Goal: Task Accomplishment & Management: Manage account settings

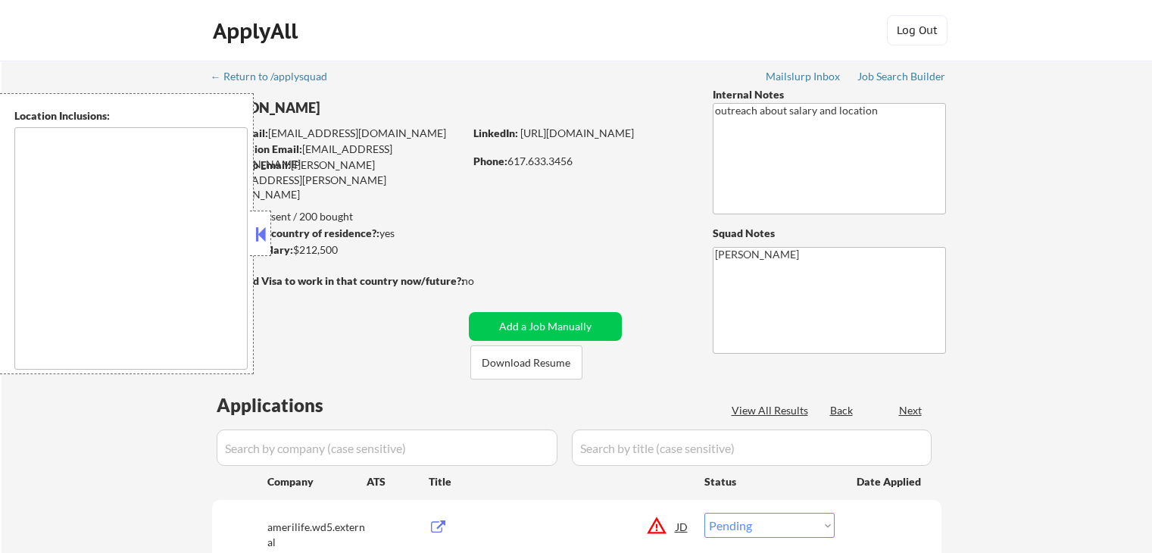
select select ""pending""
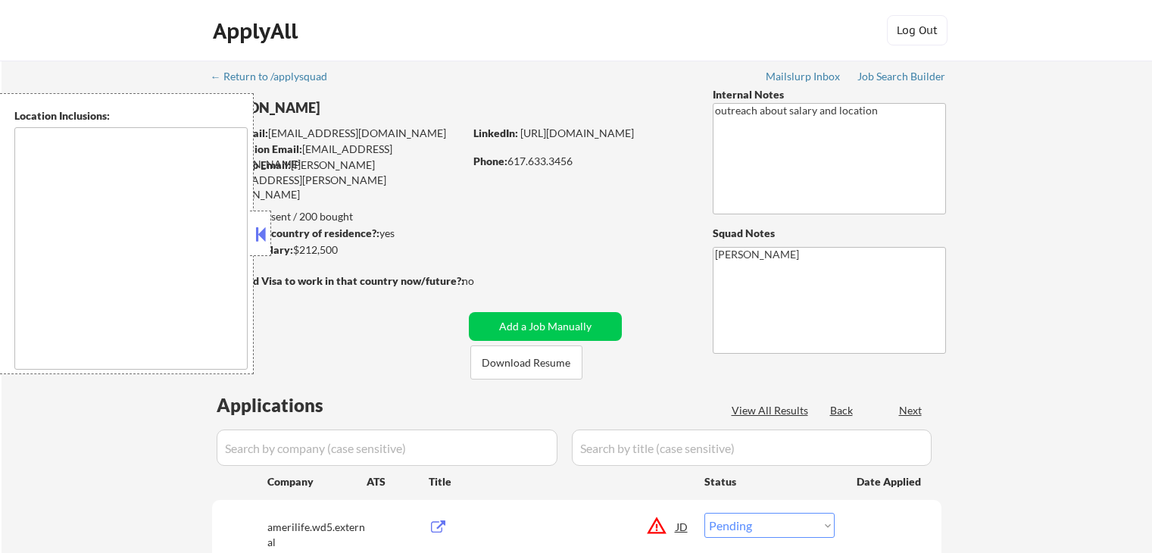
select select ""pending""
type textarea "[GEOGRAPHIC_DATA], [GEOGRAPHIC_DATA] [GEOGRAPHIC_DATA], [GEOGRAPHIC_DATA] [GEOG…"
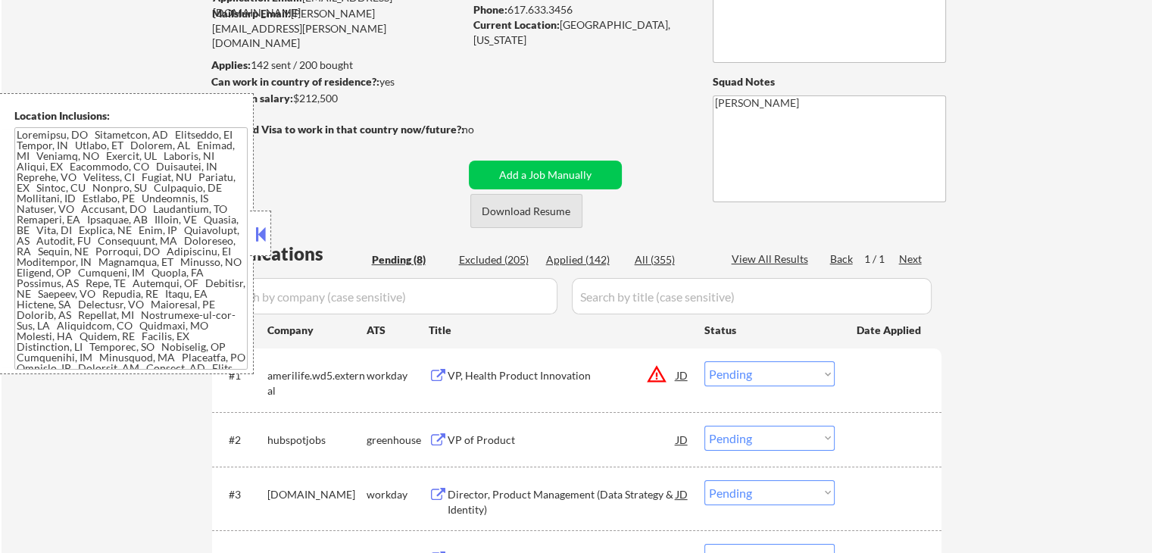
scroll to position [303, 0]
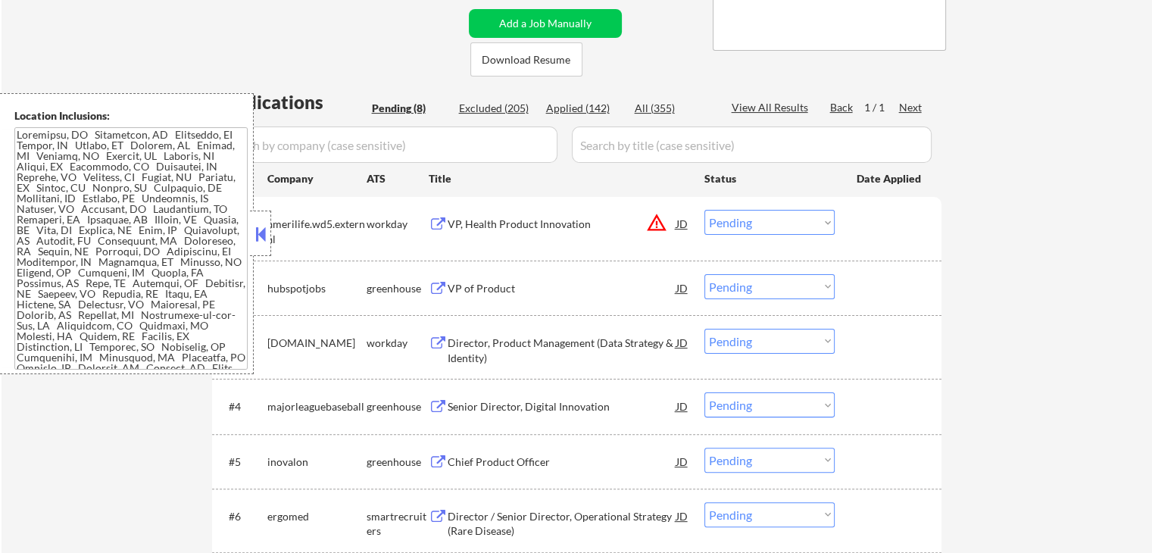
select select ""pending""
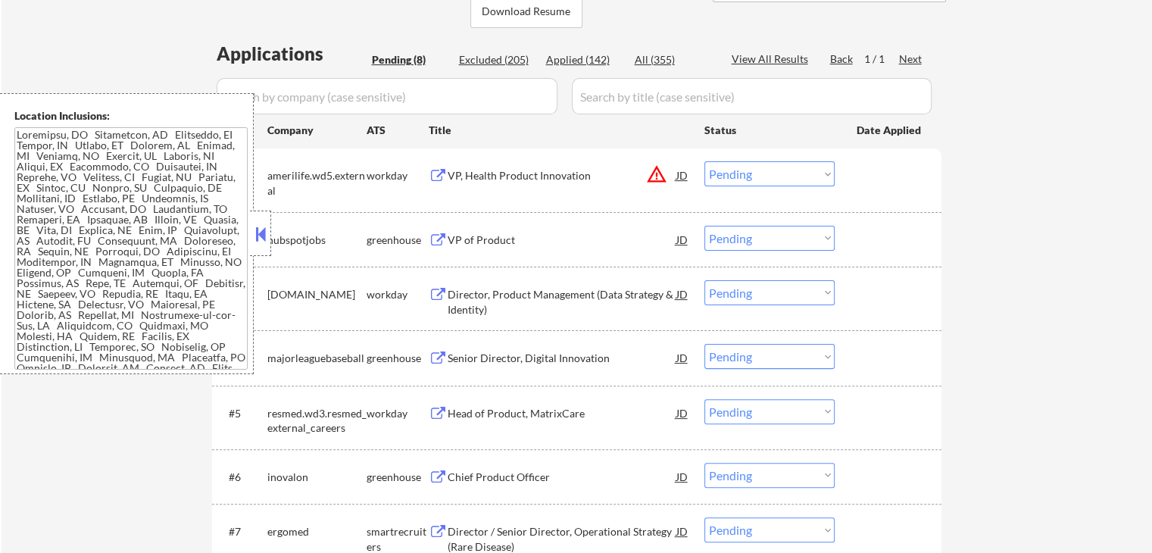
scroll to position [379, 0]
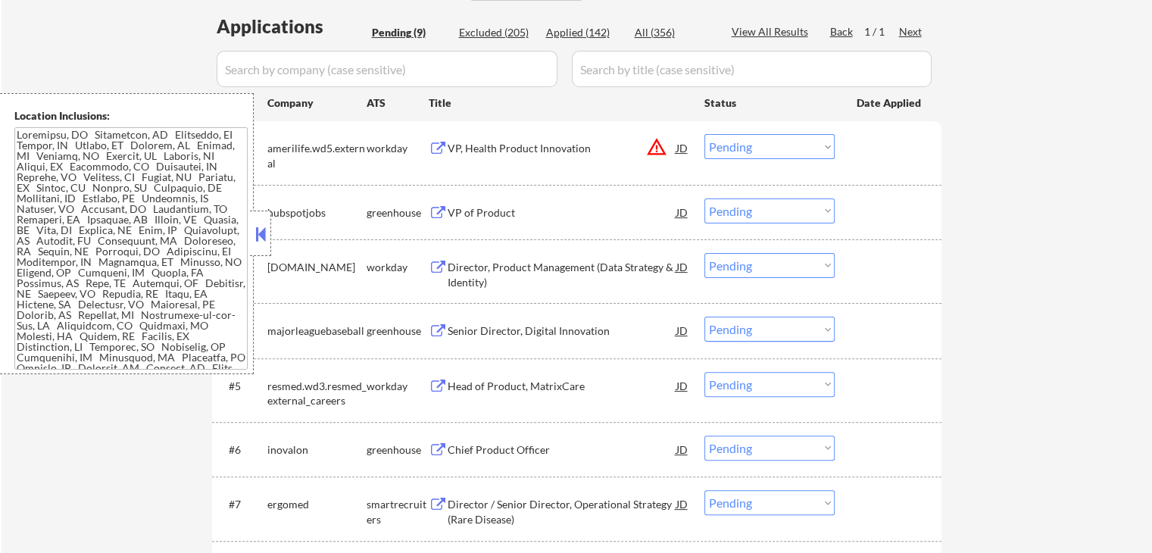
click at [563, 157] on div "VP, Health Product Innovation" at bounding box center [561, 147] width 229 height 27
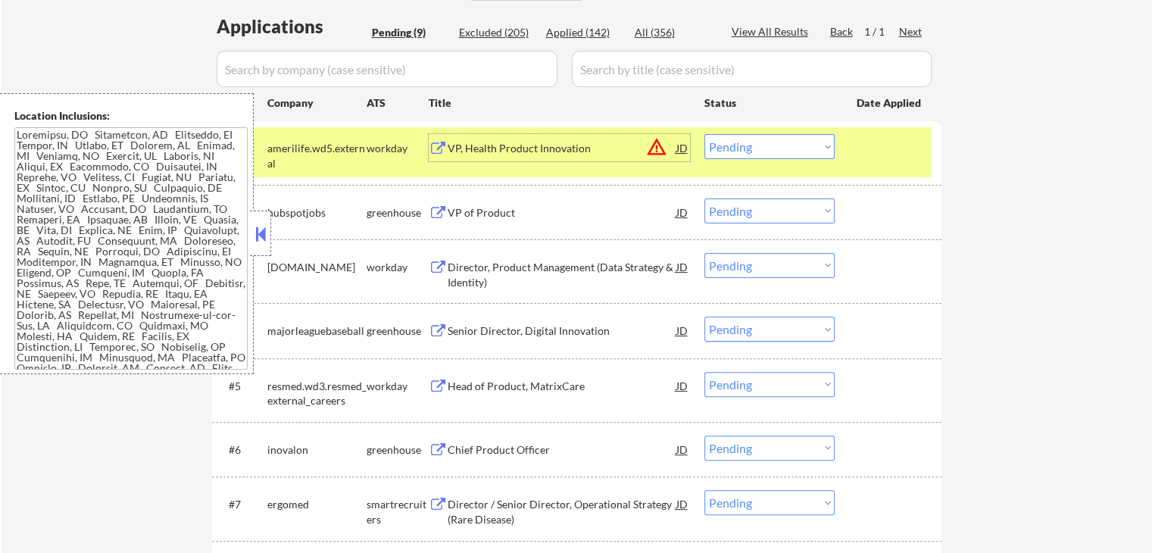
click at [551, 223] on div "VP of Product" at bounding box center [561, 211] width 229 height 27
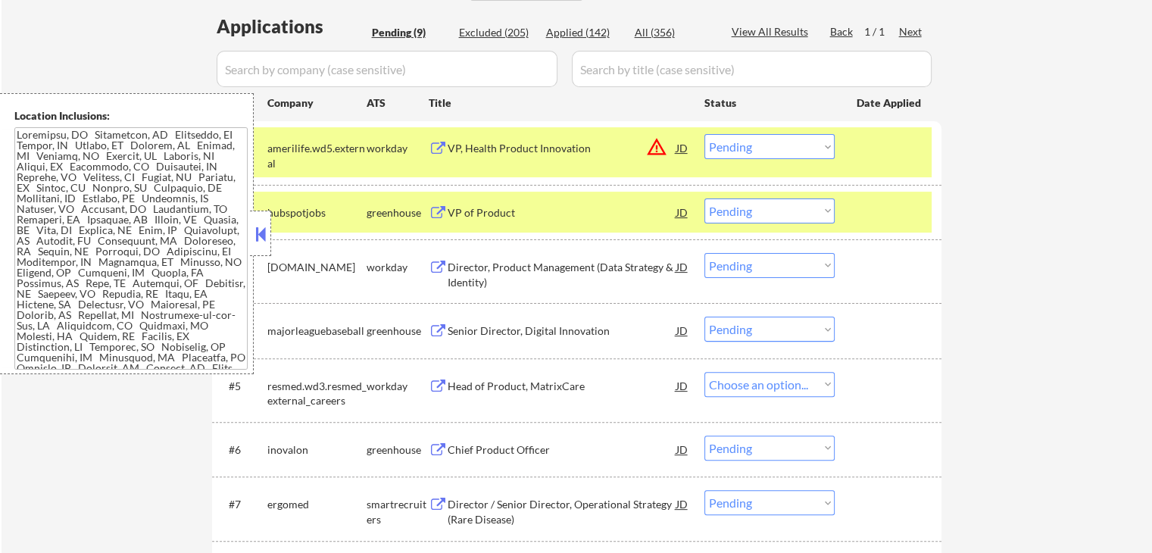
select select ""pending""
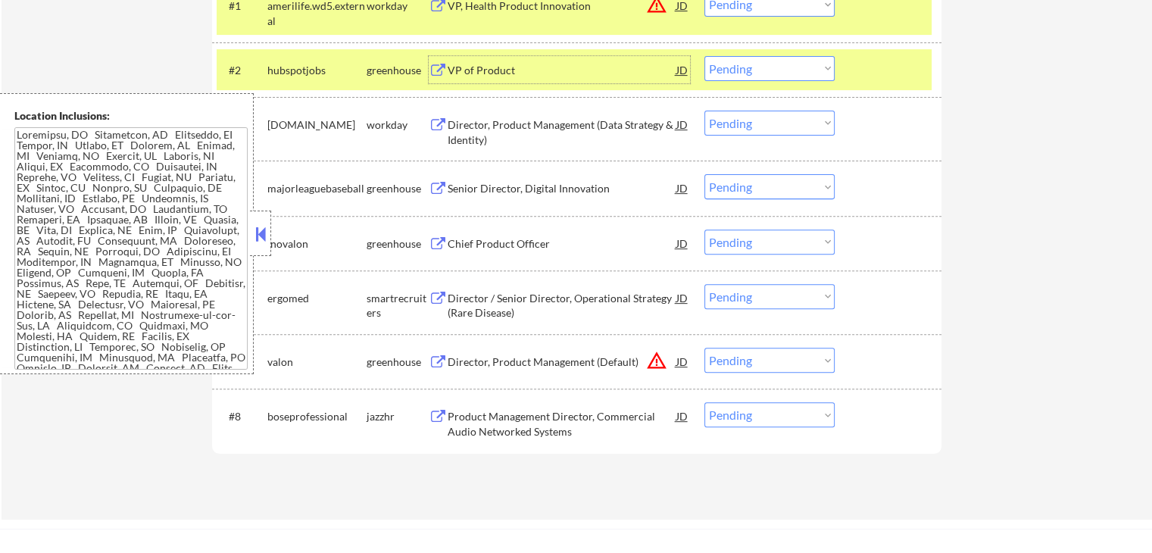
scroll to position [606, 0]
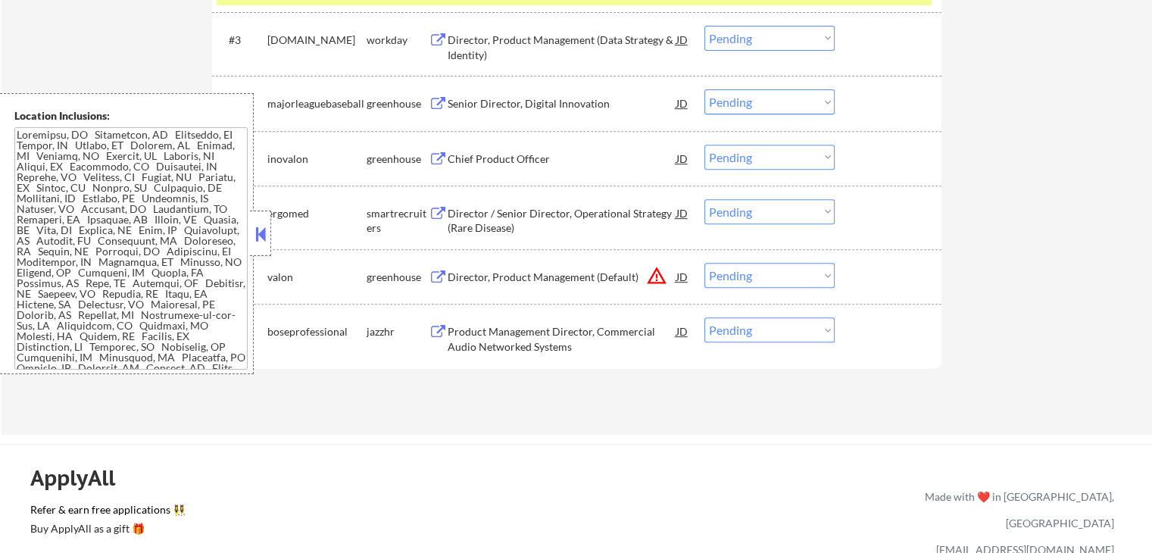
click at [687, 269] on div "JD" at bounding box center [682, 276] width 15 height 27
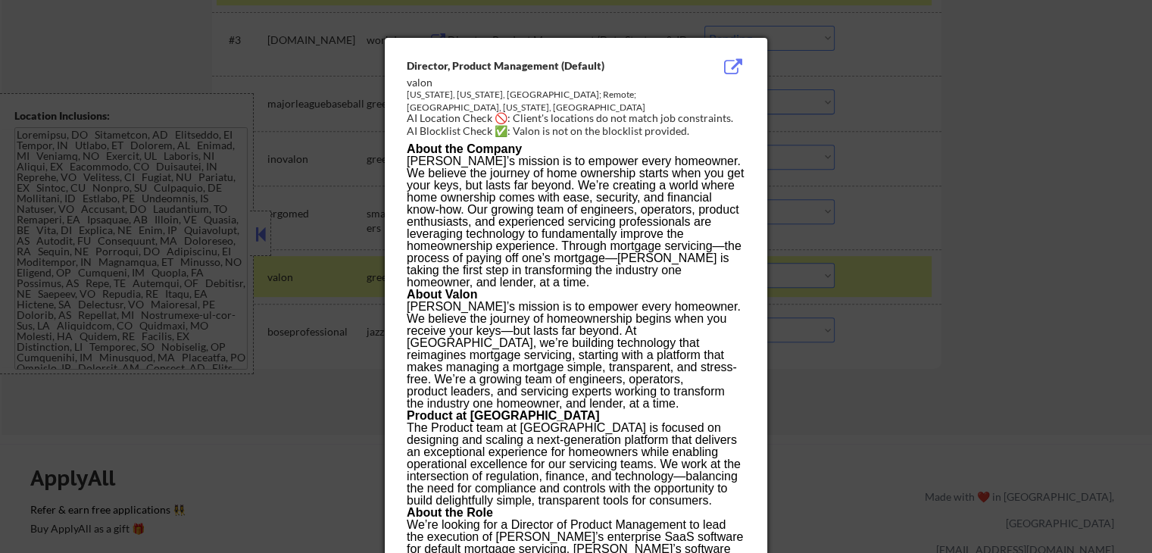
click at [946, 323] on div at bounding box center [576, 276] width 1152 height 553
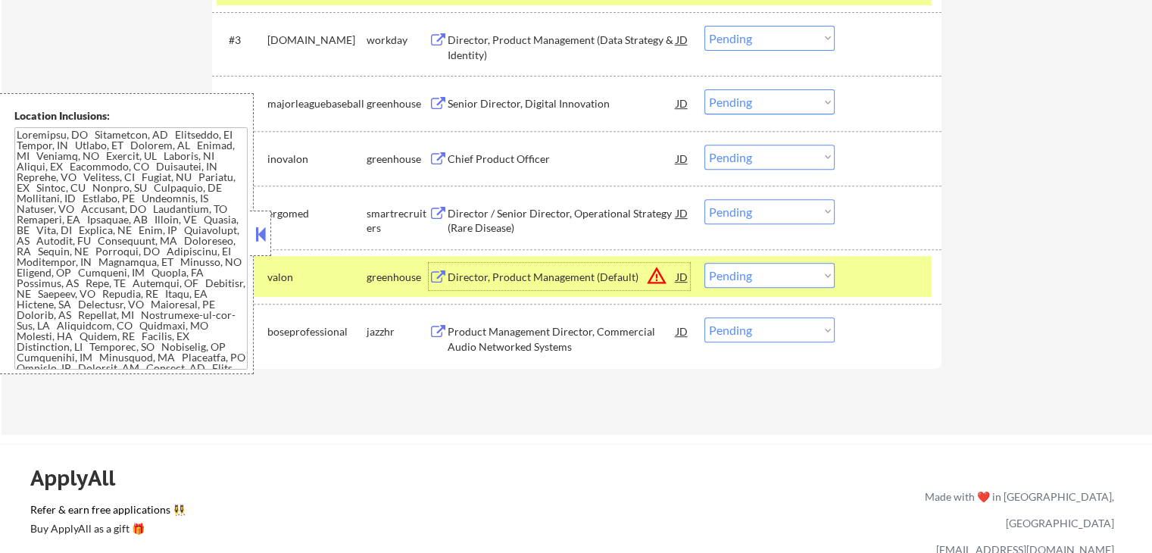
click at [594, 285] on div "Director, Product Management (Default)" at bounding box center [561, 276] width 229 height 27
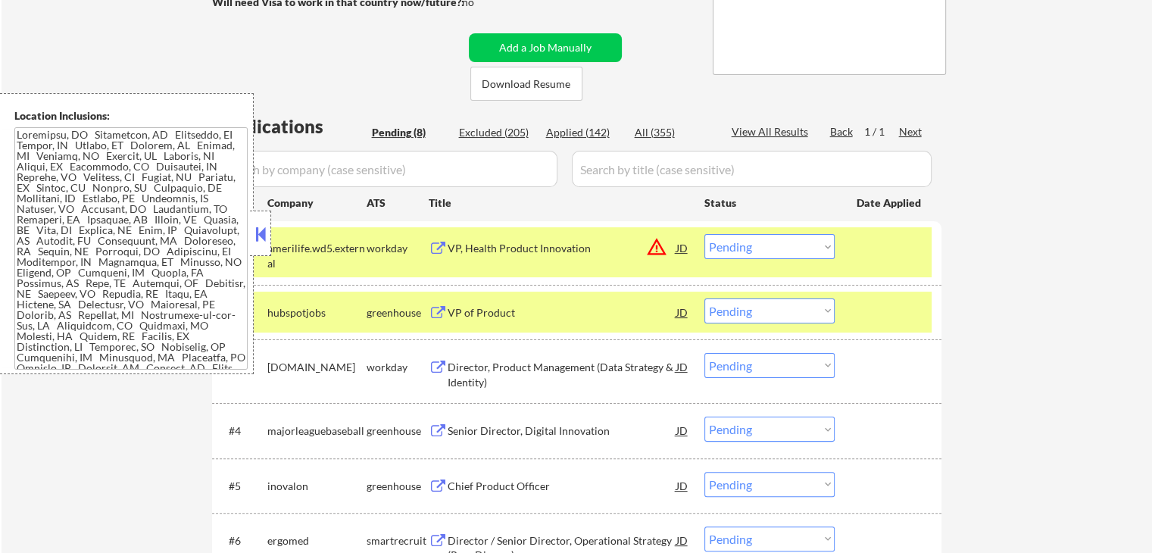
scroll to position [303, 0]
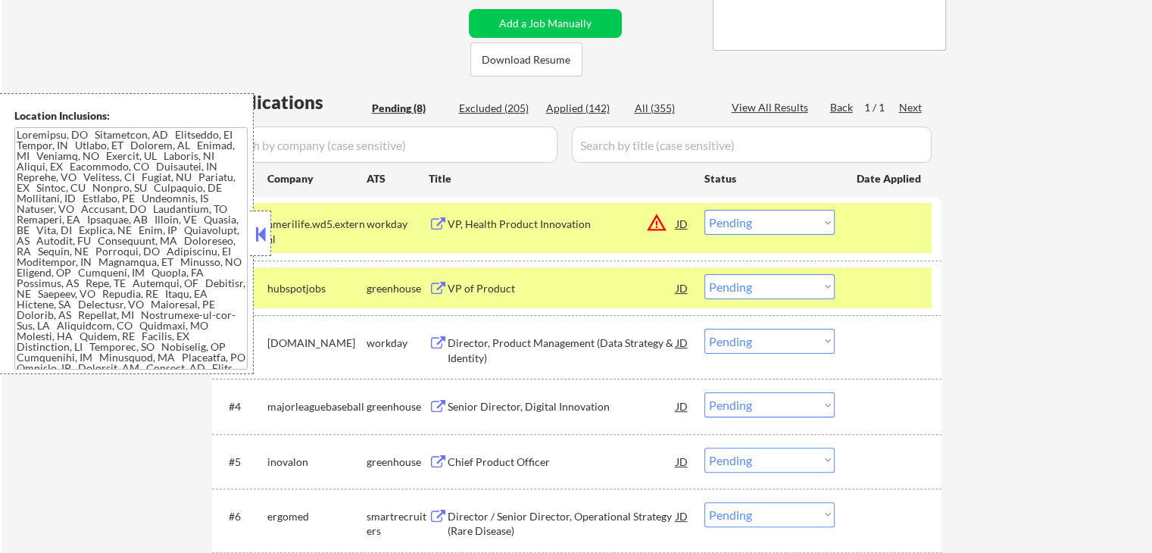
drag, startPoint x: 745, startPoint y: 226, endPoint x: 744, endPoint y: 233, distance: 7.6
click at [745, 226] on select "Choose an option... Pending Applied Excluded (Questions) Excluded (Expired) Exc…" at bounding box center [769, 222] width 130 height 25
click at [704, 210] on select "Choose an option... Pending Applied Excluded (Questions) Excluded (Expired) Exc…" at bounding box center [769, 222] width 130 height 25
select select ""pending""
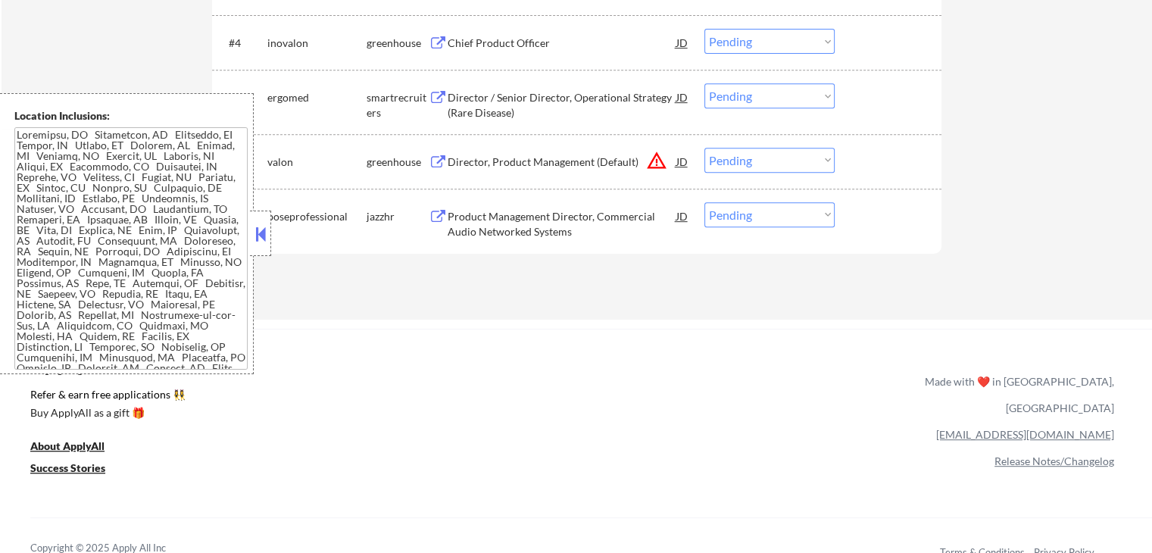
scroll to position [681, 0]
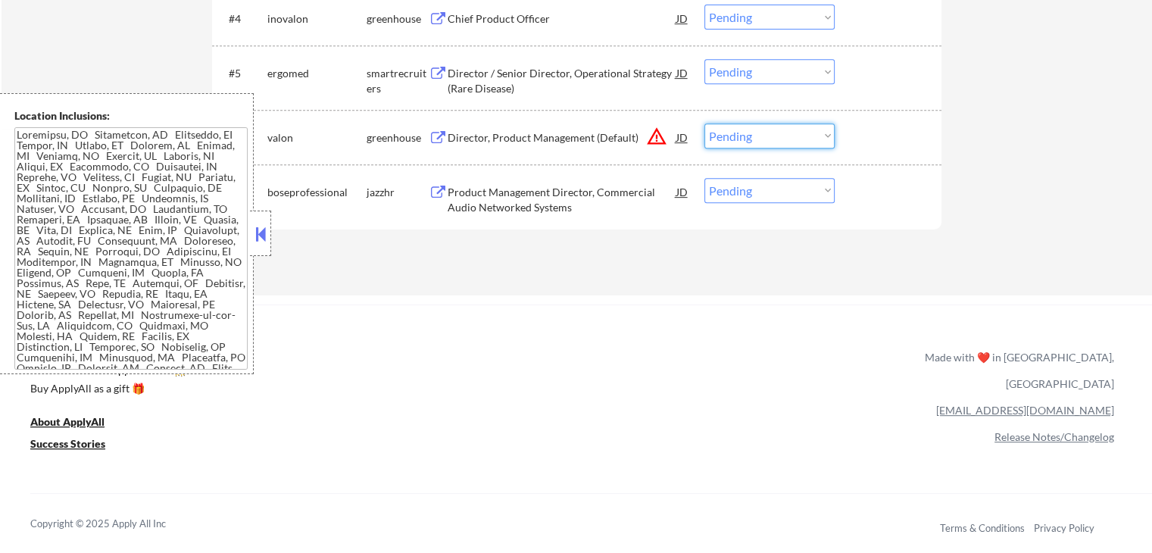
drag, startPoint x: 743, startPoint y: 137, endPoint x: 743, endPoint y: 147, distance: 9.8
click at [743, 137] on select "Choose an option... Pending Applied Excluded (Questions) Excluded (Expired) Exc…" at bounding box center [769, 135] width 130 height 25
click at [704, 123] on select "Choose an option... Pending Applied Excluded (Questions) Excluded (Expired) Exc…" at bounding box center [769, 135] width 130 height 25
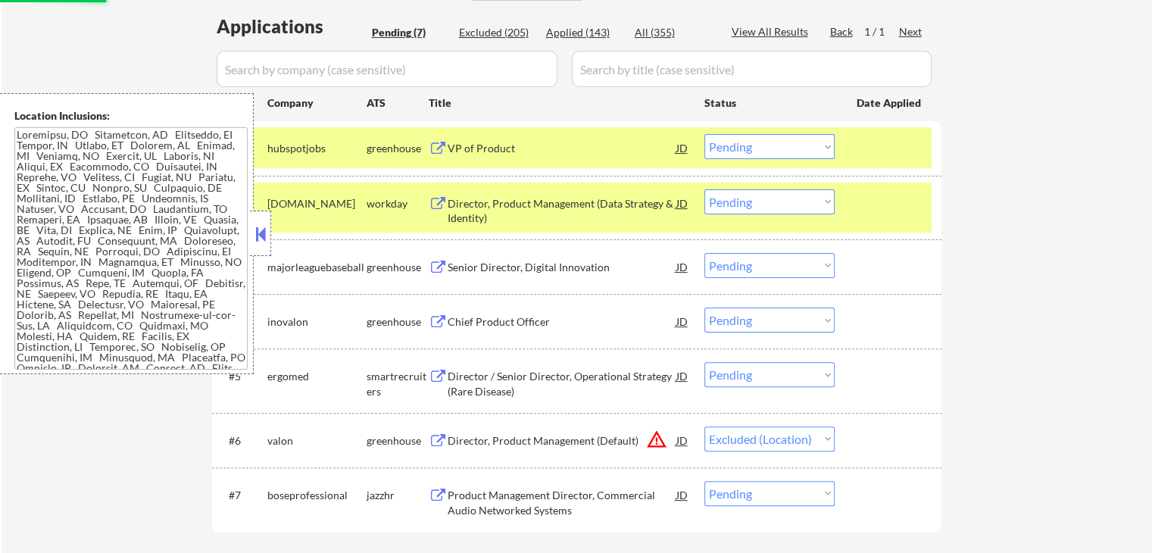
scroll to position [379, 0]
select select ""pending""
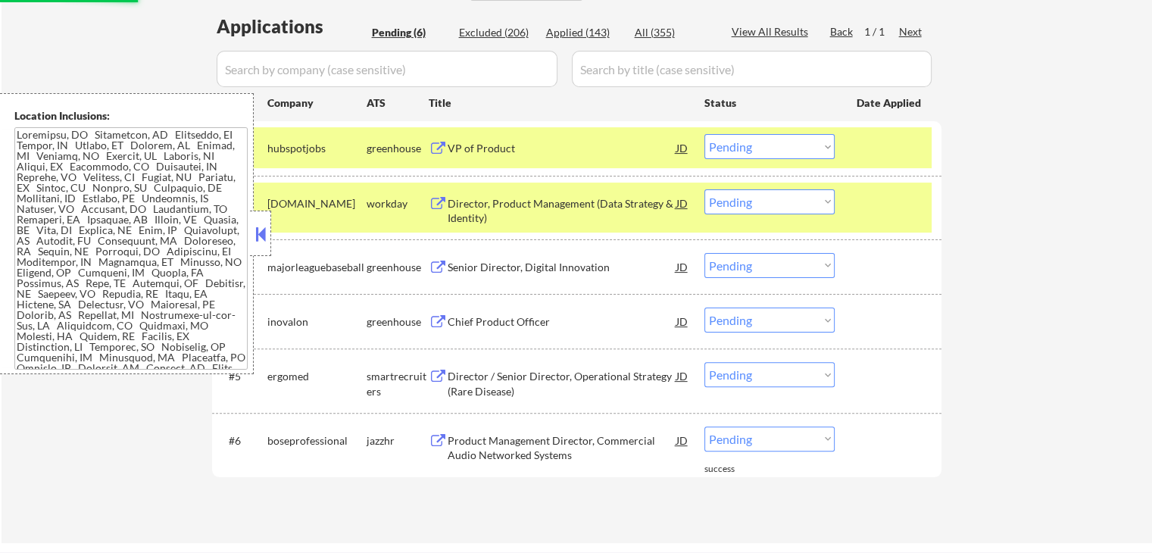
click at [603, 207] on div "Director, Product Management (Data Strategy & Identity)" at bounding box center [561, 211] width 229 height 30
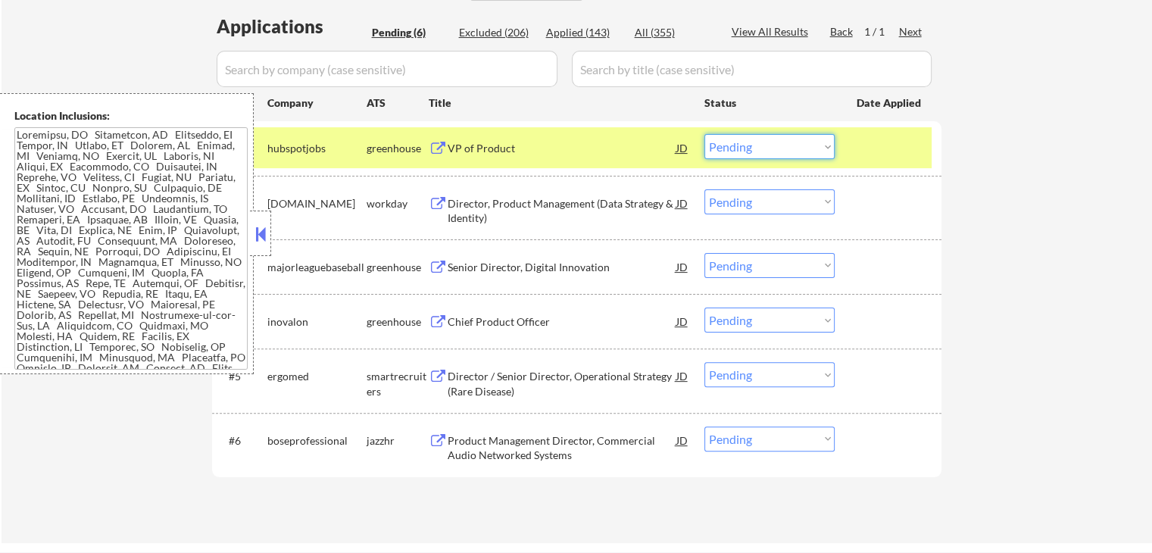
drag, startPoint x: 755, startPoint y: 146, endPoint x: 745, endPoint y: 157, distance: 15.0
click at [754, 145] on select "Choose an option... Pending Applied Excluded (Questions) Excluded (Expired) Exc…" at bounding box center [769, 146] width 130 height 25
click at [704, 134] on select "Choose an option... Pending Applied Excluded (Questions) Excluded (Expired) Exc…" at bounding box center [769, 146] width 130 height 25
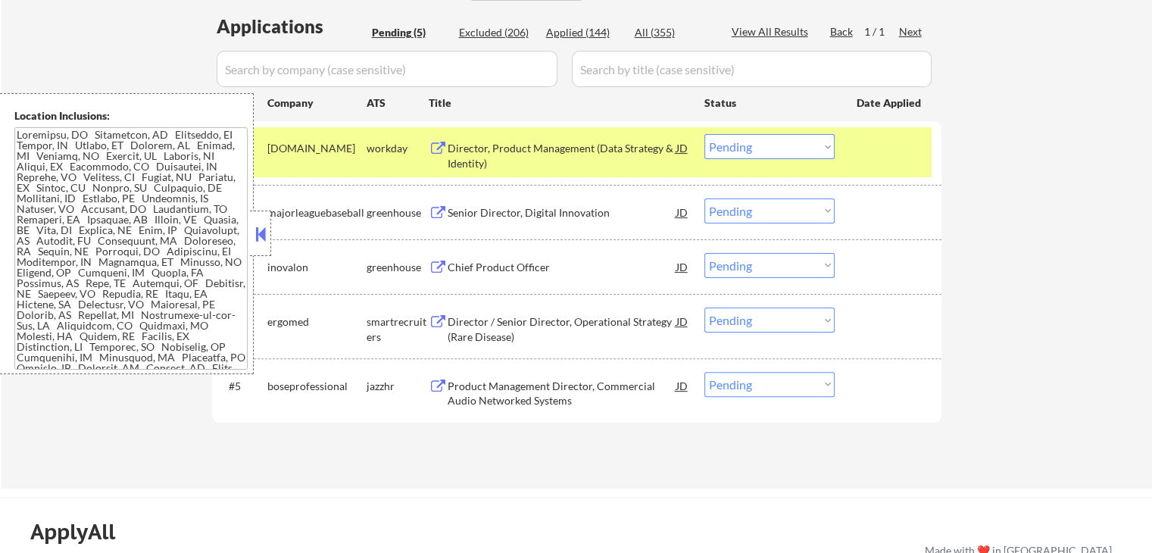
click at [587, 204] on div "Senior Director, Digital Innovation" at bounding box center [561, 211] width 229 height 27
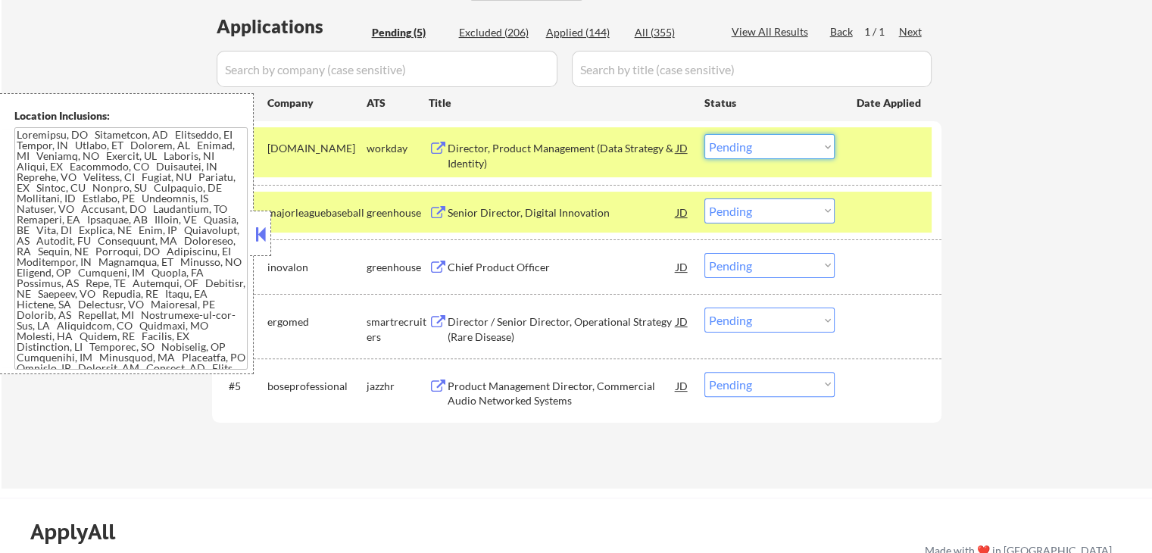
drag, startPoint x: 758, startPoint y: 146, endPoint x: 759, endPoint y: 157, distance: 10.6
click at [758, 146] on select "Choose an option... Pending Applied Excluded (Questions) Excluded (Expired) Exc…" at bounding box center [769, 146] width 130 height 25
click at [704, 134] on select "Choose an option... Pending Applied Excluded (Questions) Excluded (Expired) Exc…" at bounding box center [769, 146] width 130 height 25
click at [550, 273] on div "Chief Product Officer" at bounding box center [561, 267] width 229 height 15
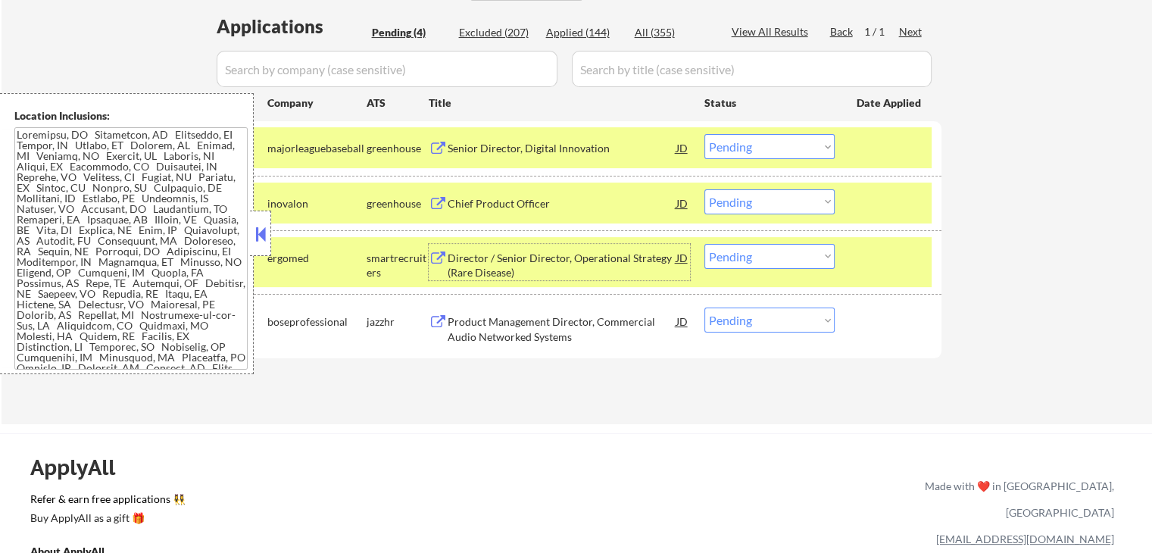
click at [739, 149] on select "Choose an option... Pending Applied Excluded (Questions) Excluded (Expired) Exc…" at bounding box center [769, 146] width 130 height 25
click at [704, 134] on select "Choose an option... Pending Applied Excluded (Questions) Excluded (Expired) Exc…" at bounding box center [769, 146] width 130 height 25
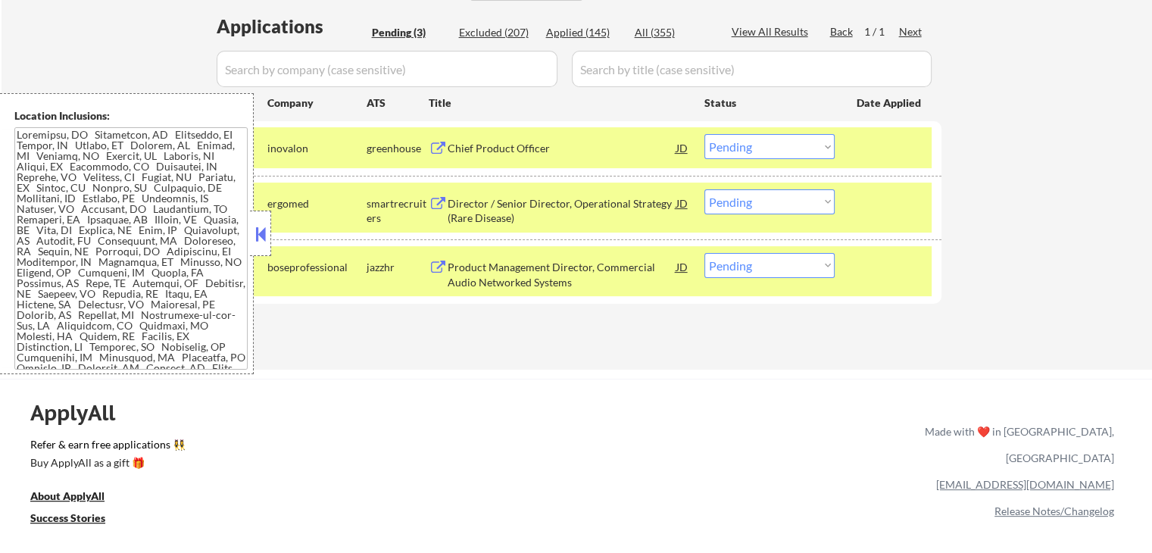
click at [538, 196] on div "Director / Senior Director, Operational Strategy (Rare Disease)" at bounding box center [561, 211] width 229 height 30
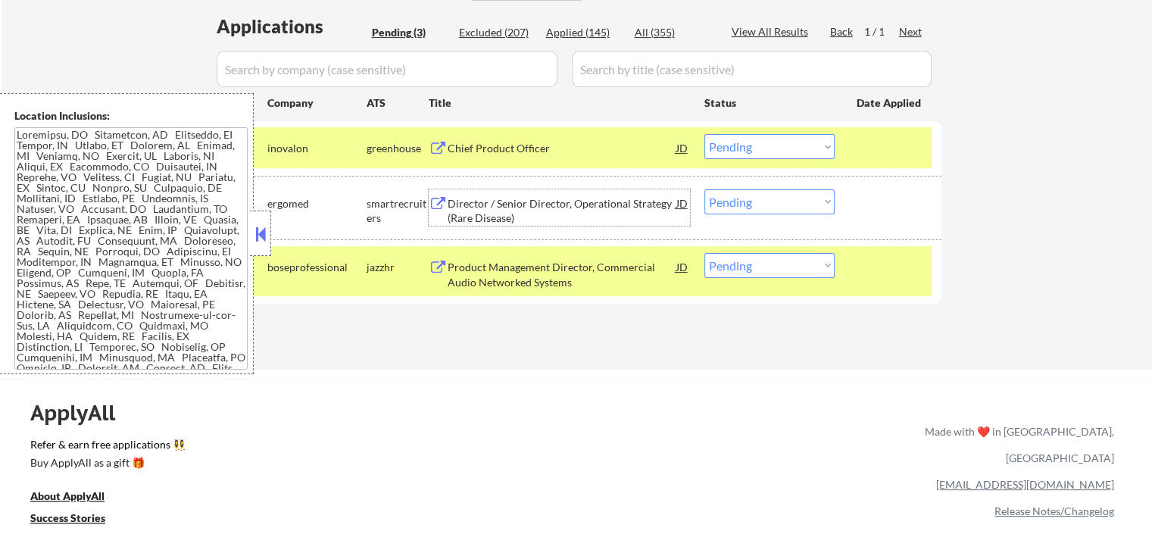
drag, startPoint x: 754, startPoint y: 150, endPoint x: 742, endPoint y: 157, distance: 13.9
click at [754, 150] on select "Choose an option... Pending Applied Excluded (Questions) Excluded (Expired) Exc…" at bounding box center [769, 146] width 130 height 25
click at [704, 134] on select "Choose an option... Pending Applied Excluded (Questions) Excluded (Expired) Exc…" at bounding box center [769, 146] width 130 height 25
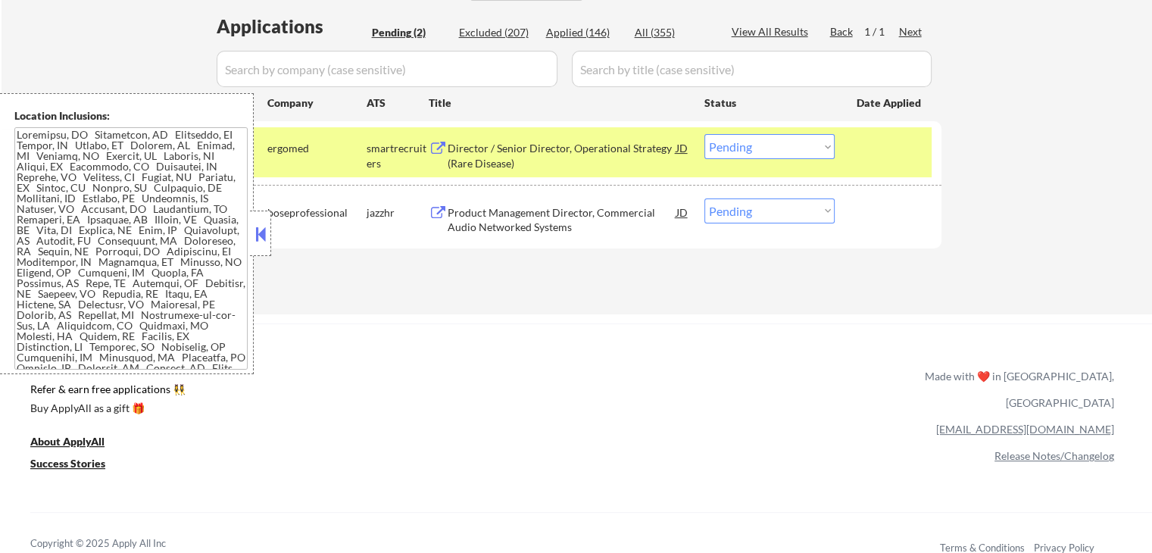
click at [600, 213] on div "Product Management Director, Commercial Audio Networked Systems" at bounding box center [561, 220] width 229 height 30
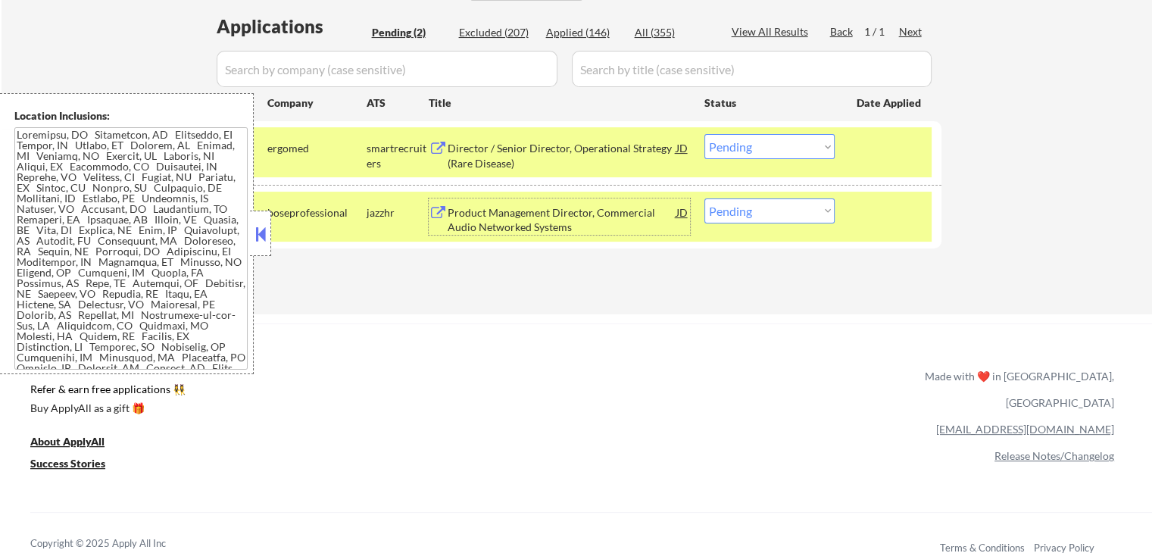
click at [740, 151] on select "Choose an option... Pending Applied Excluded (Questions) Excluded (Expired) Exc…" at bounding box center [769, 146] width 130 height 25
click at [704, 134] on select "Choose an option... Pending Applied Excluded (Questions) Excluded (Expired) Exc…" at bounding box center [769, 146] width 130 height 25
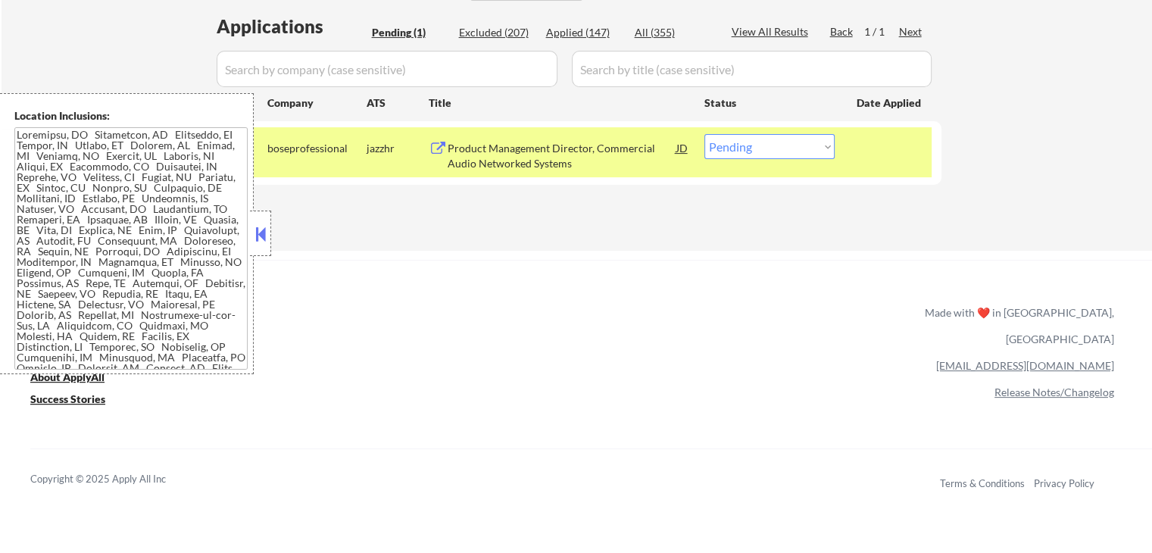
scroll to position [218, 0]
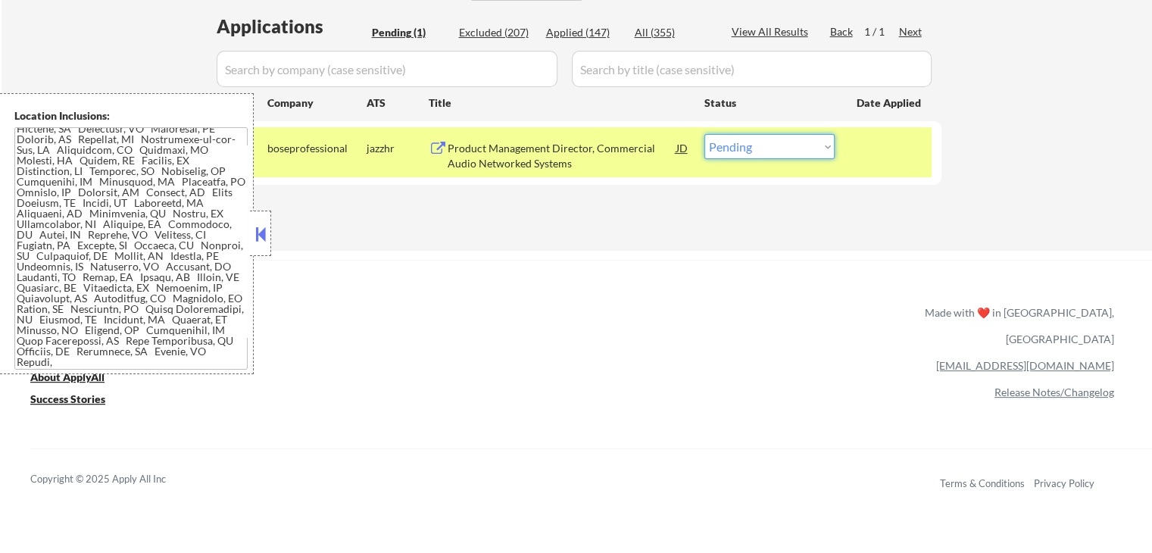
drag, startPoint x: 753, startPoint y: 149, endPoint x: 739, endPoint y: 157, distance: 15.6
click at [751, 149] on select "Choose an option... Pending Applied Excluded (Questions) Excluded (Expired) Exc…" at bounding box center [769, 146] width 130 height 25
select select ""applied""
click at [704, 134] on select "Choose an option... Pending Applied Excluded (Questions) Excluded (Expired) Exc…" at bounding box center [769, 146] width 130 height 25
